Goal: Task Accomplishment & Management: Complete application form

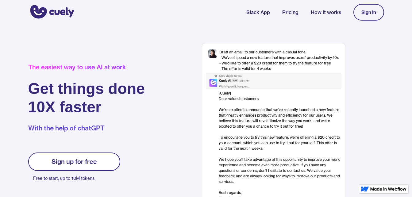
click at [364, 12] on div "Sign In" at bounding box center [368, 13] width 15 height 6
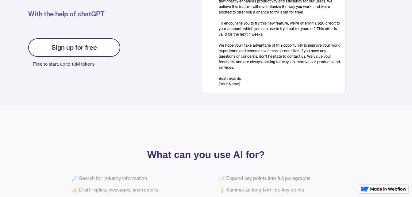
scroll to position [114, 0]
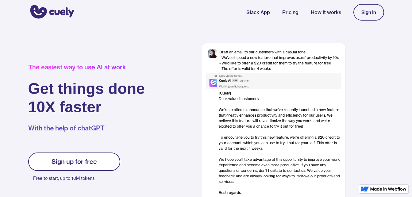
click at [366, 10] on div "Sign In" at bounding box center [368, 13] width 15 height 6
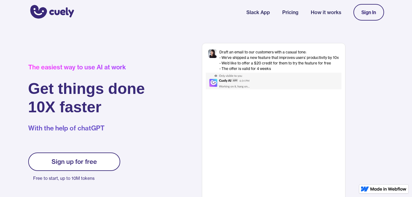
click at [375, 10] on div "Sign In" at bounding box center [368, 13] width 15 height 6
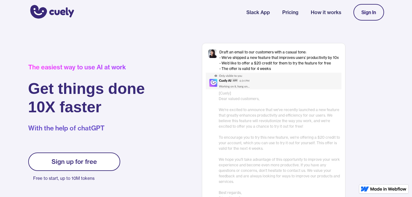
click at [86, 165] on link "Sign up for free" at bounding box center [74, 161] width 92 height 18
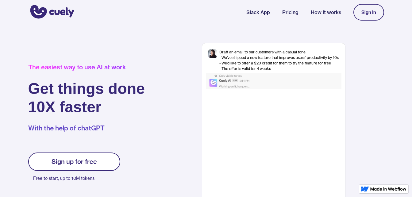
click at [87, 164] on div "Sign up for free" at bounding box center [74, 161] width 45 height 7
